Goal: Task Accomplishment & Management: Manage account settings

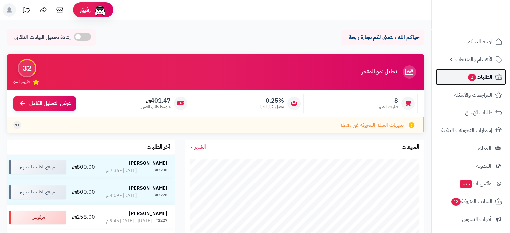
click at [473, 79] on span "2" at bounding box center [472, 77] width 9 height 8
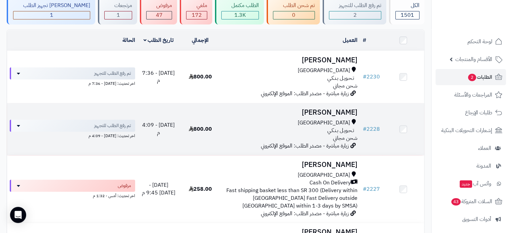
scroll to position [34, 0]
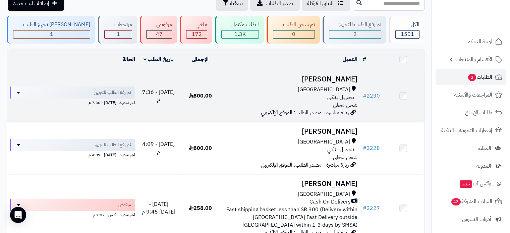
click at [290, 104] on div "[GEOGRAPHIC_DATA] تـحـويـل بـنـكـي شحن مجاني" at bounding box center [290, 97] width 133 height 23
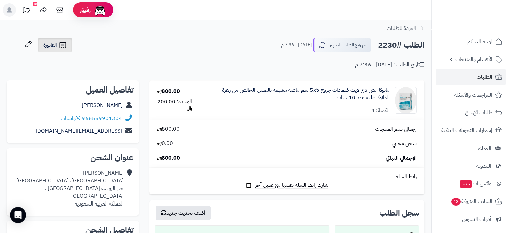
click at [55, 43] on span "الفاتورة" at bounding box center [50, 45] width 14 height 8
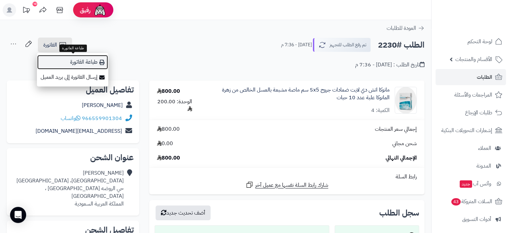
click at [91, 64] on link "طباعة الفاتورة" at bounding box center [72, 62] width 71 height 15
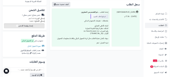
scroll to position [201, 0]
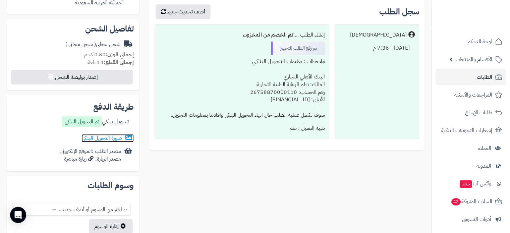
click at [105, 134] on link "صورة التحويل البنكى" at bounding box center [107, 138] width 52 height 8
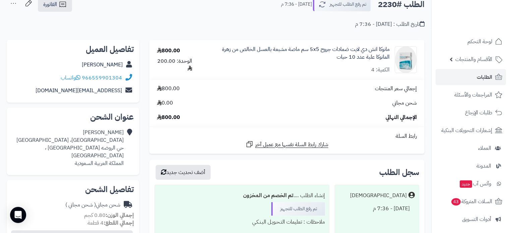
scroll to position [0, 0]
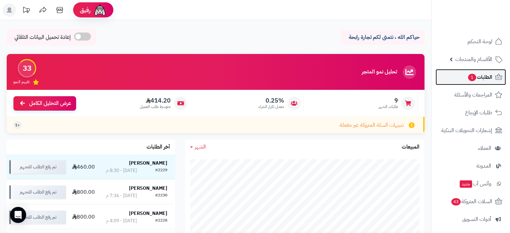
click at [472, 81] on span "الطلبات 1" at bounding box center [479, 76] width 25 height 9
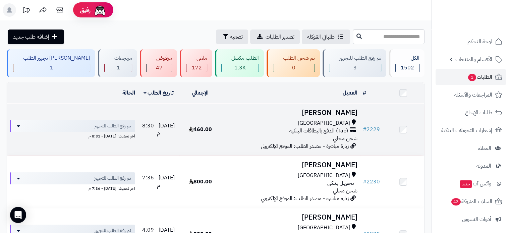
click at [323, 128] on span "(Tap) الدفع بالبطاقات البنكية" at bounding box center [318, 131] width 59 height 8
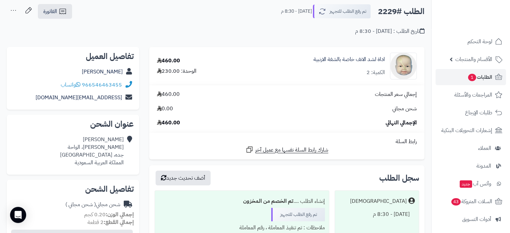
scroll to position [67, 0]
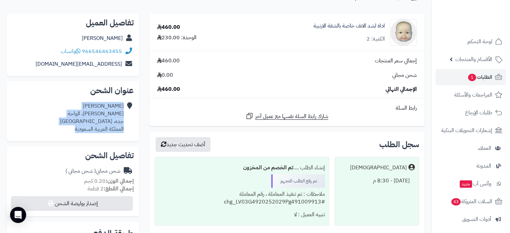
drag, startPoint x: 73, startPoint y: 128, endPoint x: 130, endPoint y: 109, distance: 60.2
click at [130, 109] on div "اسامة الجهني اسامه بن زيد، الواحة جده، جدة المملكة العربية السعودية" at bounding box center [73, 118] width 122 height 36
copy div "اسامة الجهني اسامه بن زيد، الواحة جده، جدة المملكة العربية السعودية"
drag, startPoint x: 33, startPoint y: 52, endPoint x: 125, endPoint y: 53, distance: 92.2
click at [125, 53] on div "966546463455 واتساب" at bounding box center [73, 51] width 122 height 13
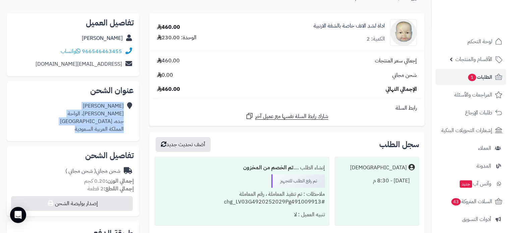
scroll to position [0, 0]
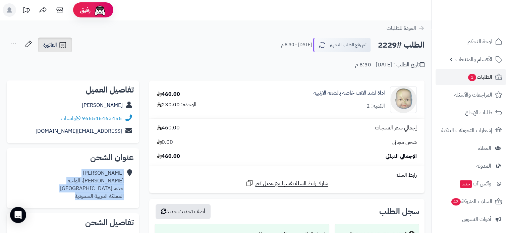
click at [51, 43] on span "الفاتورة" at bounding box center [50, 45] width 14 height 8
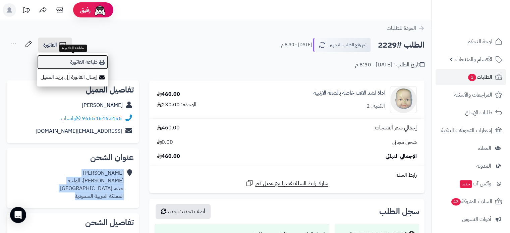
click at [76, 64] on link "طباعة الفاتورة" at bounding box center [72, 62] width 71 height 15
